Goal: Find specific page/section: Find specific page/section

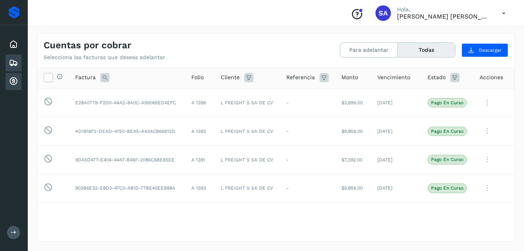
click at [14, 65] on icon at bounding box center [13, 62] width 9 height 9
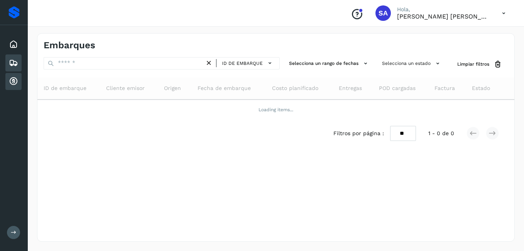
click at [12, 83] on icon at bounding box center [13, 81] width 9 height 9
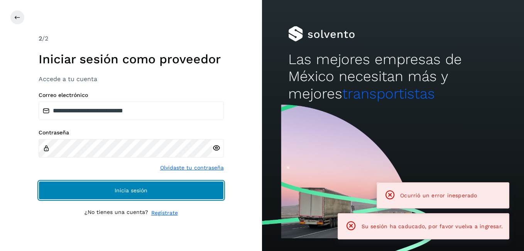
click at [175, 198] on button "Inicia sesión" at bounding box center [131, 190] width 185 height 19
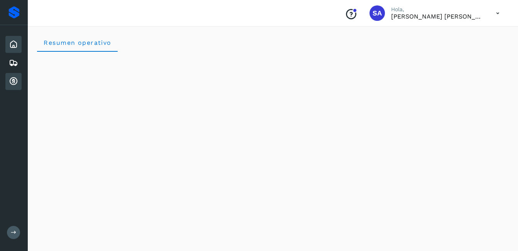
click at [18, 79] on div "Cuentas por cobrar" at bounding box center [13, 81] width 16 height 17
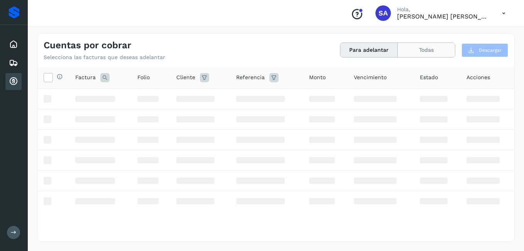
click at [431, 54] on button "Todas" at bounding box center [426, 50] width 57 height 14
